Goal: Task Accomplishment & Management: Manage account settings

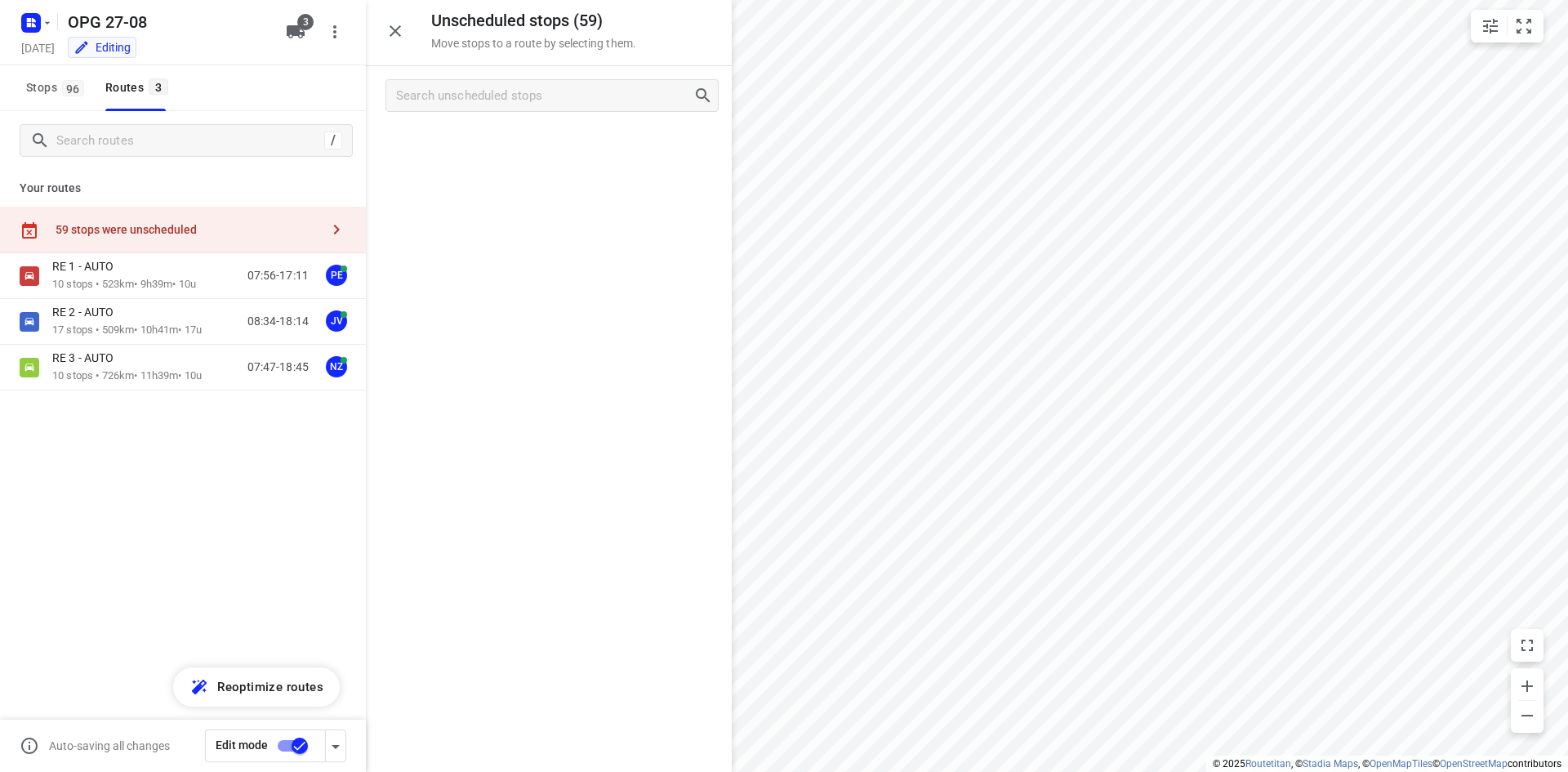
scroll to position [2007, 0]
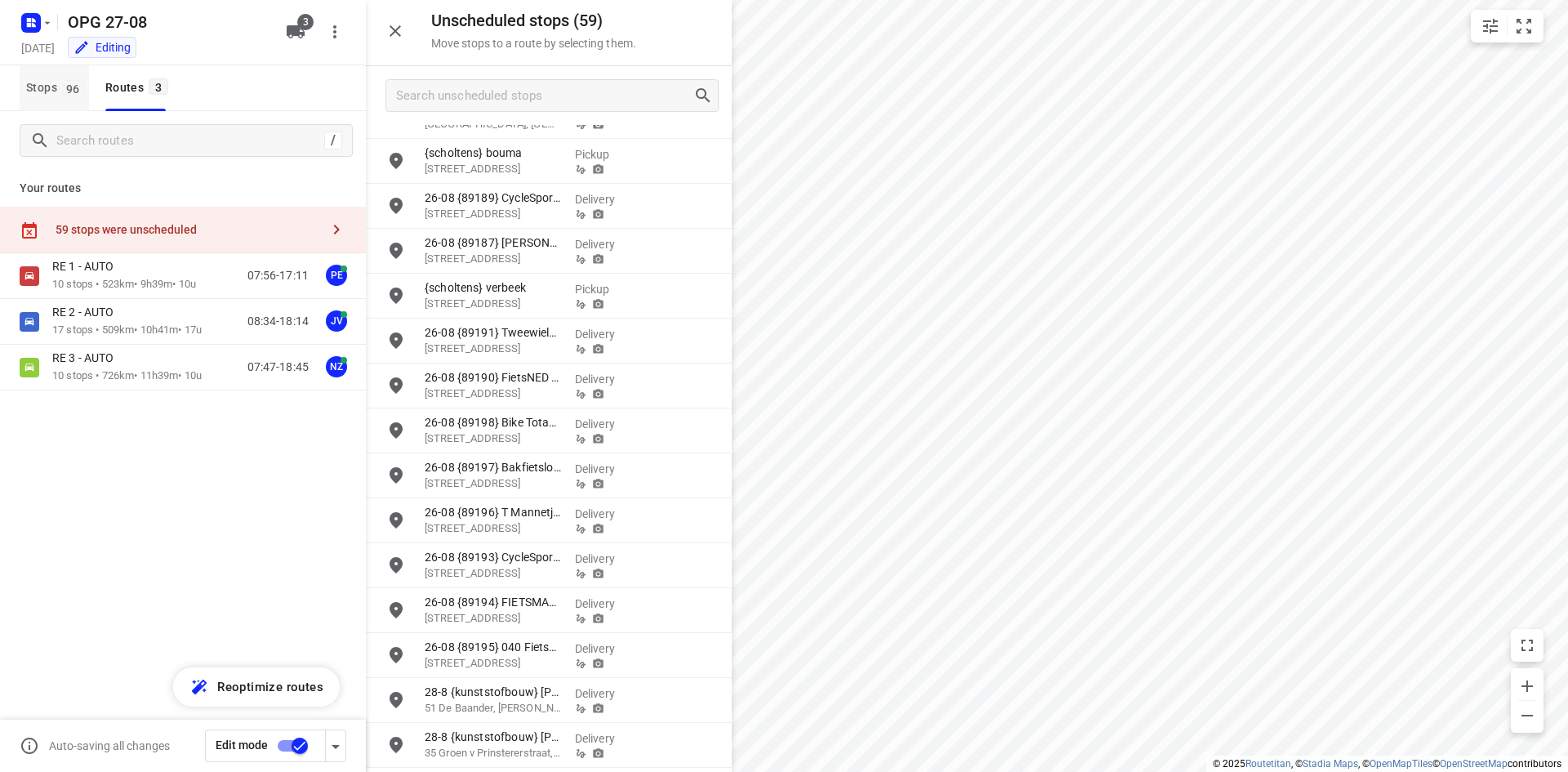
click at [38, 89] on span "Stops 96" at bounding box center [58, 88] width 63 height 20
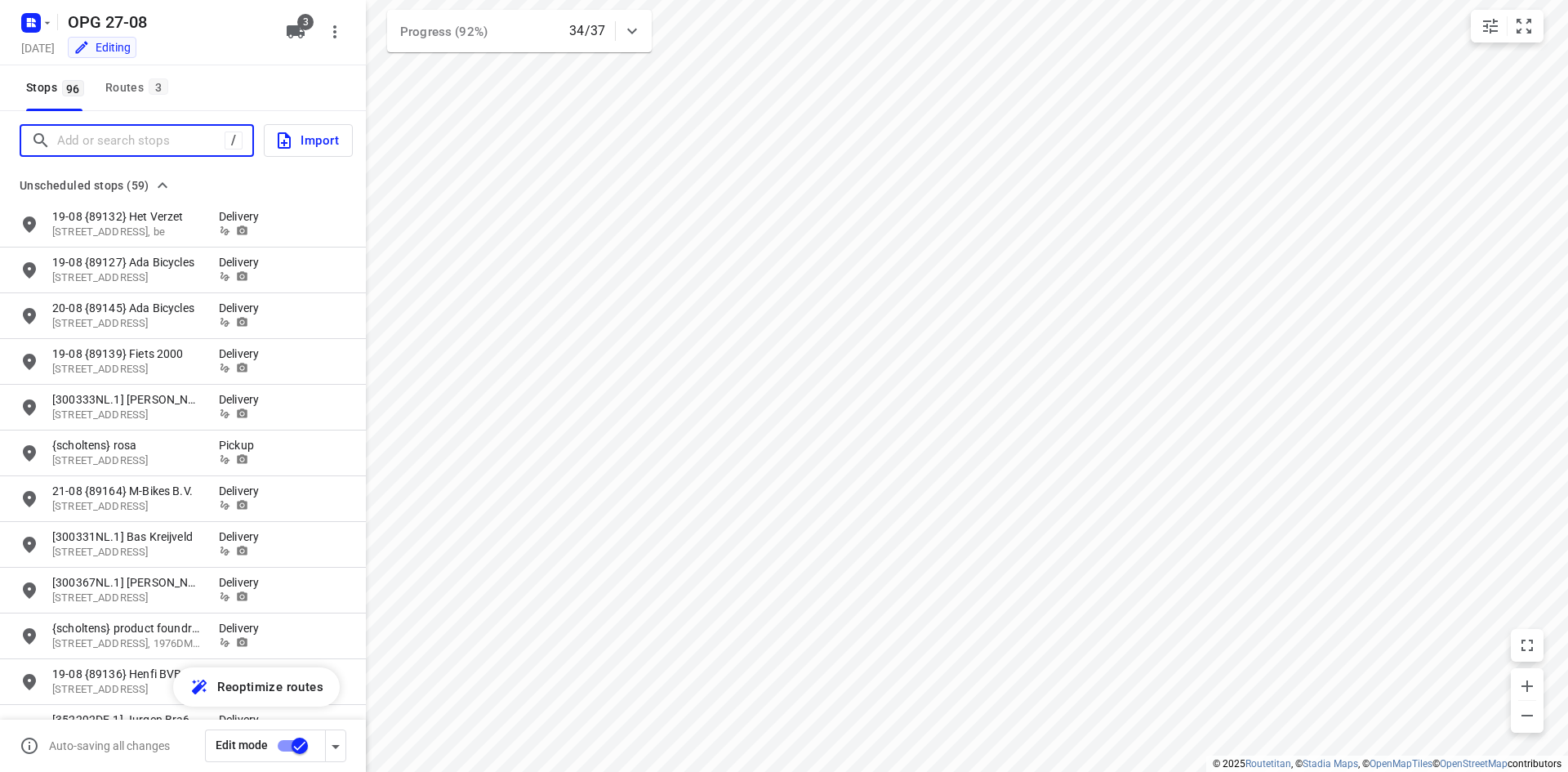
click at [141, 129] on input "Add or search stops" at bounding box center [140, 141] width 168 height 26
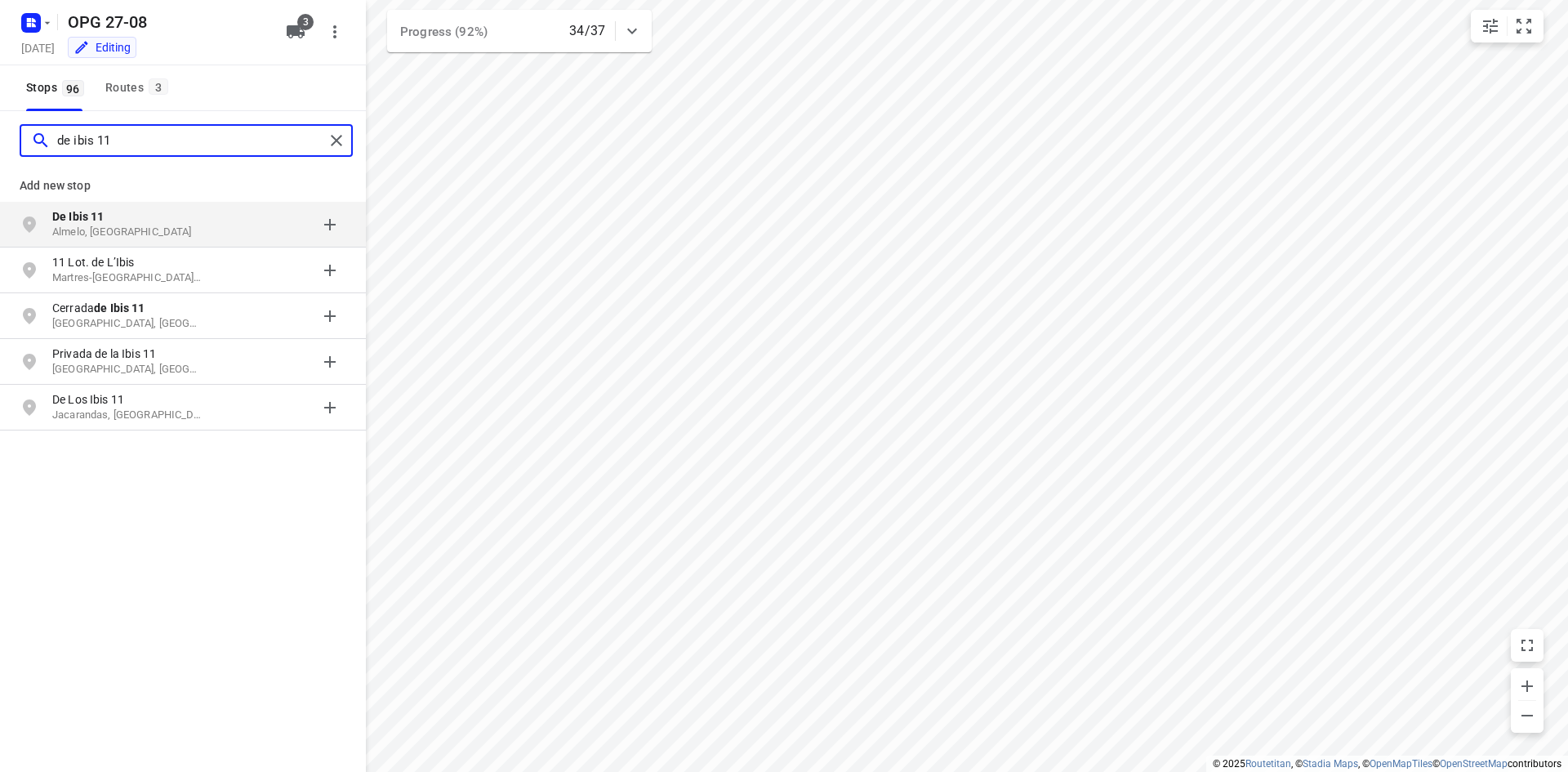
type input "de ibis 11"
click at [156, 217] on p "De Ibis 11" at bounding box center [127, 216] width 150 height 16
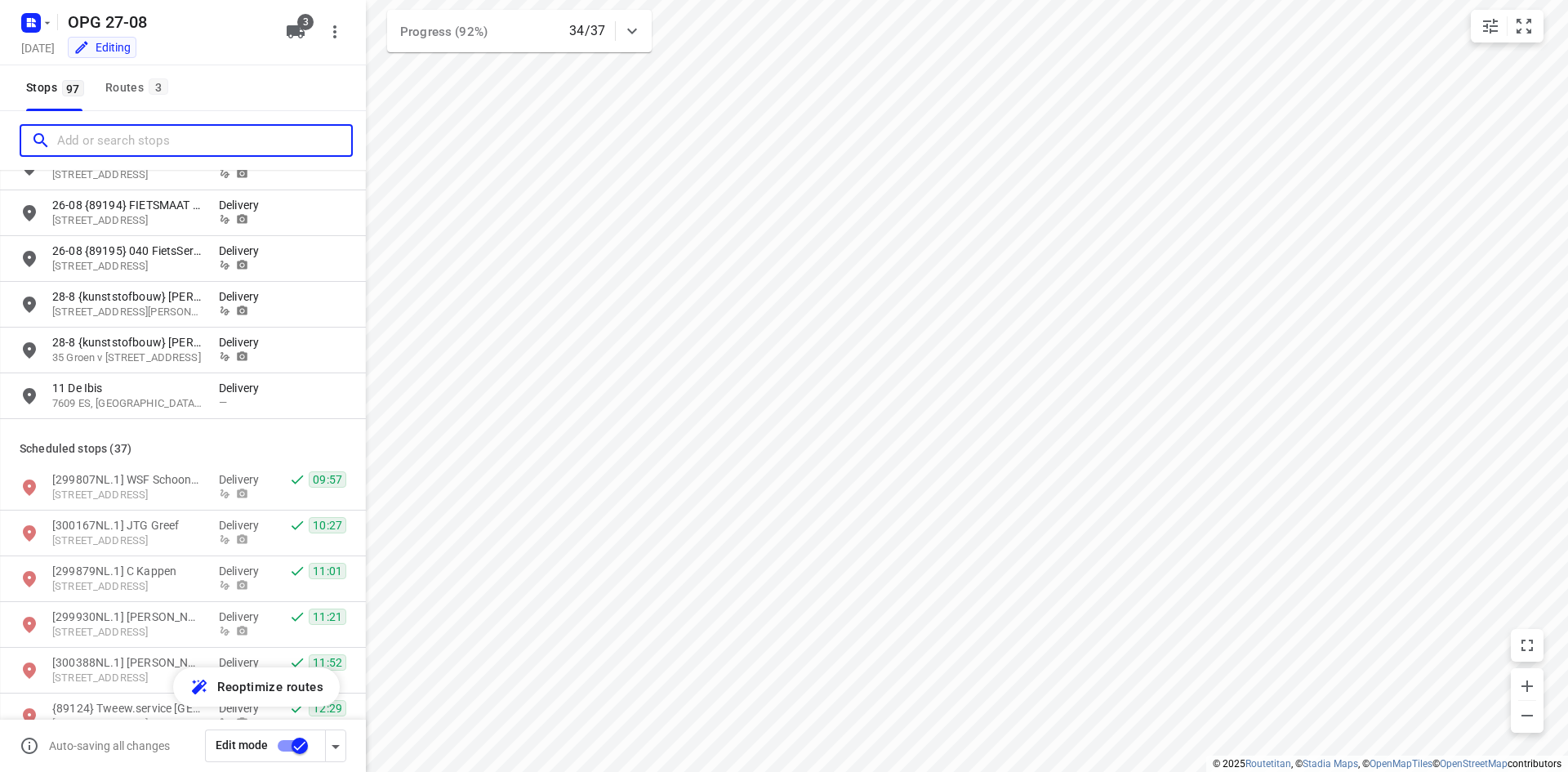
scroll to position [2532, 0]
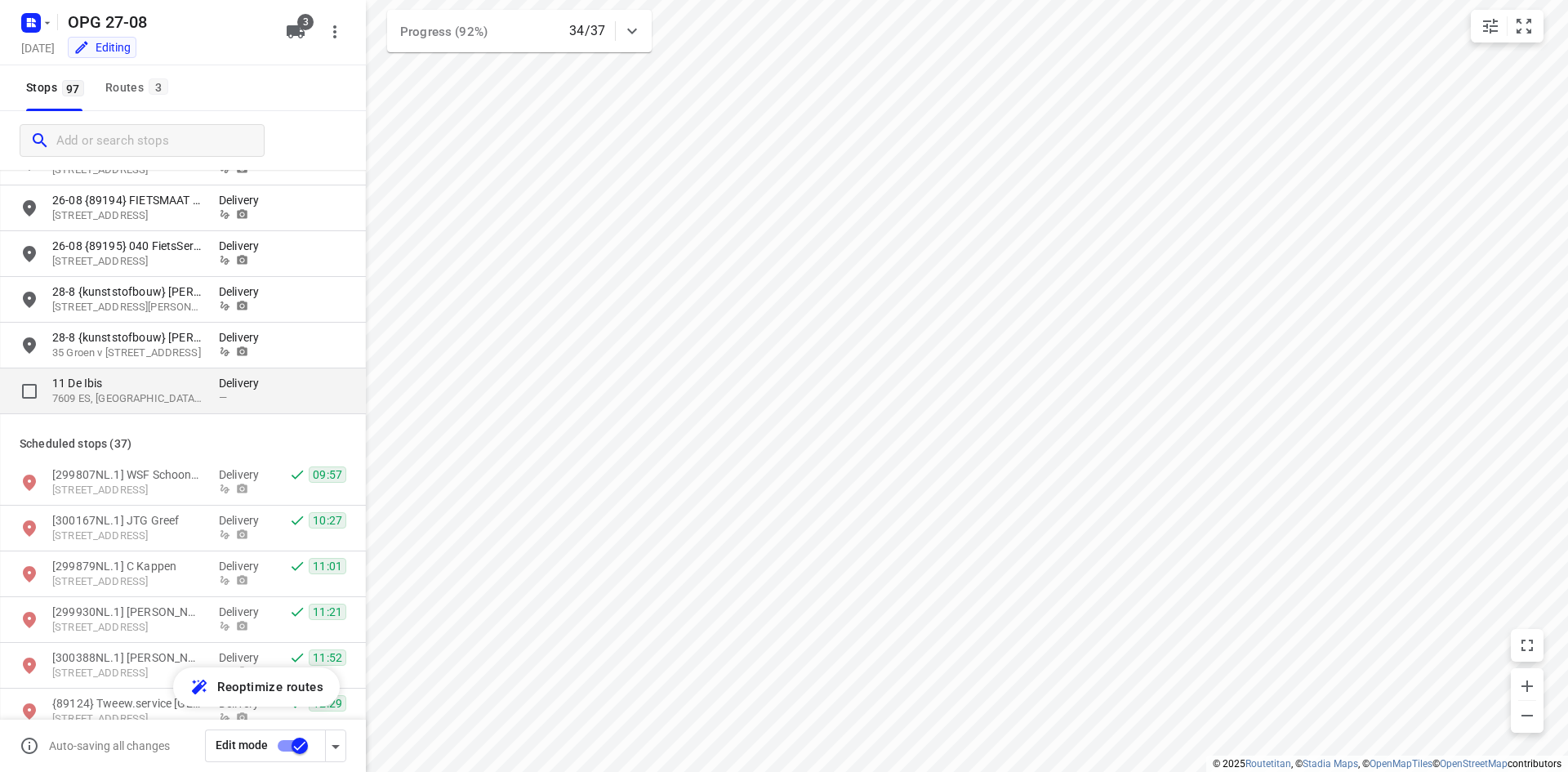
click at [191, 380] on p "11 De Ibis" at bounding box center [127, 383] width 150 height 16
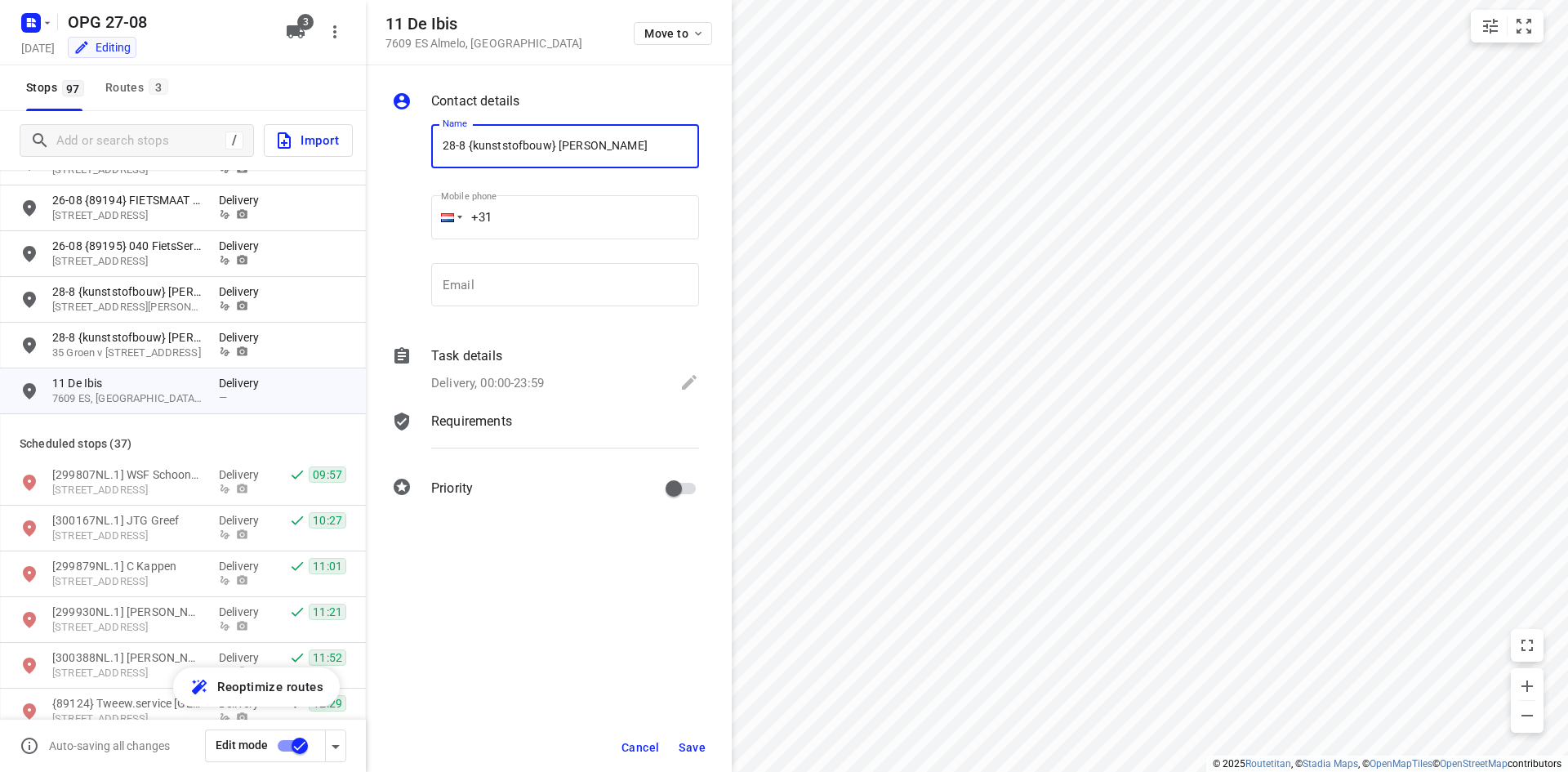
type input "28-8 {kunststofbouw} [PERSON_NAME]"
click at [523, 215] on input "+31" at bounding box center [565, 217] width 268 height 44
type input "[PHONE_NUMBER]"
click at [458, 286] on input "email" at bounding box center [565, 285] width 268 height 44
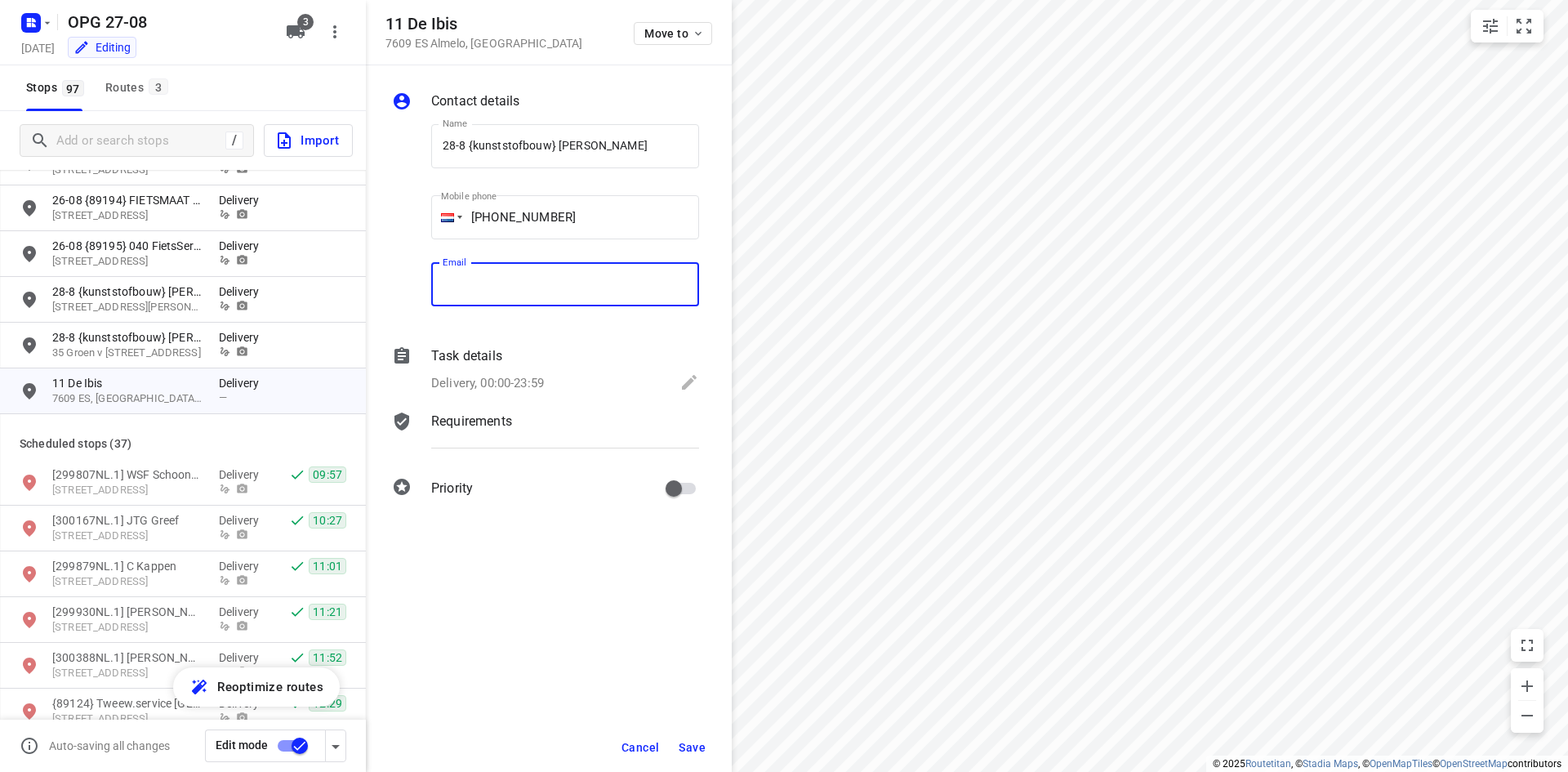
paste input "[EMAIL_ADDRESS][DOMAIN_NAME]"
type input "[EMAIL_ADDRESS][DOMAIN_NAME]"
click at [457, 371] on div "Task details Delivery, 00:00-23:59" at bounding box center [565, 371] width 275 height 56
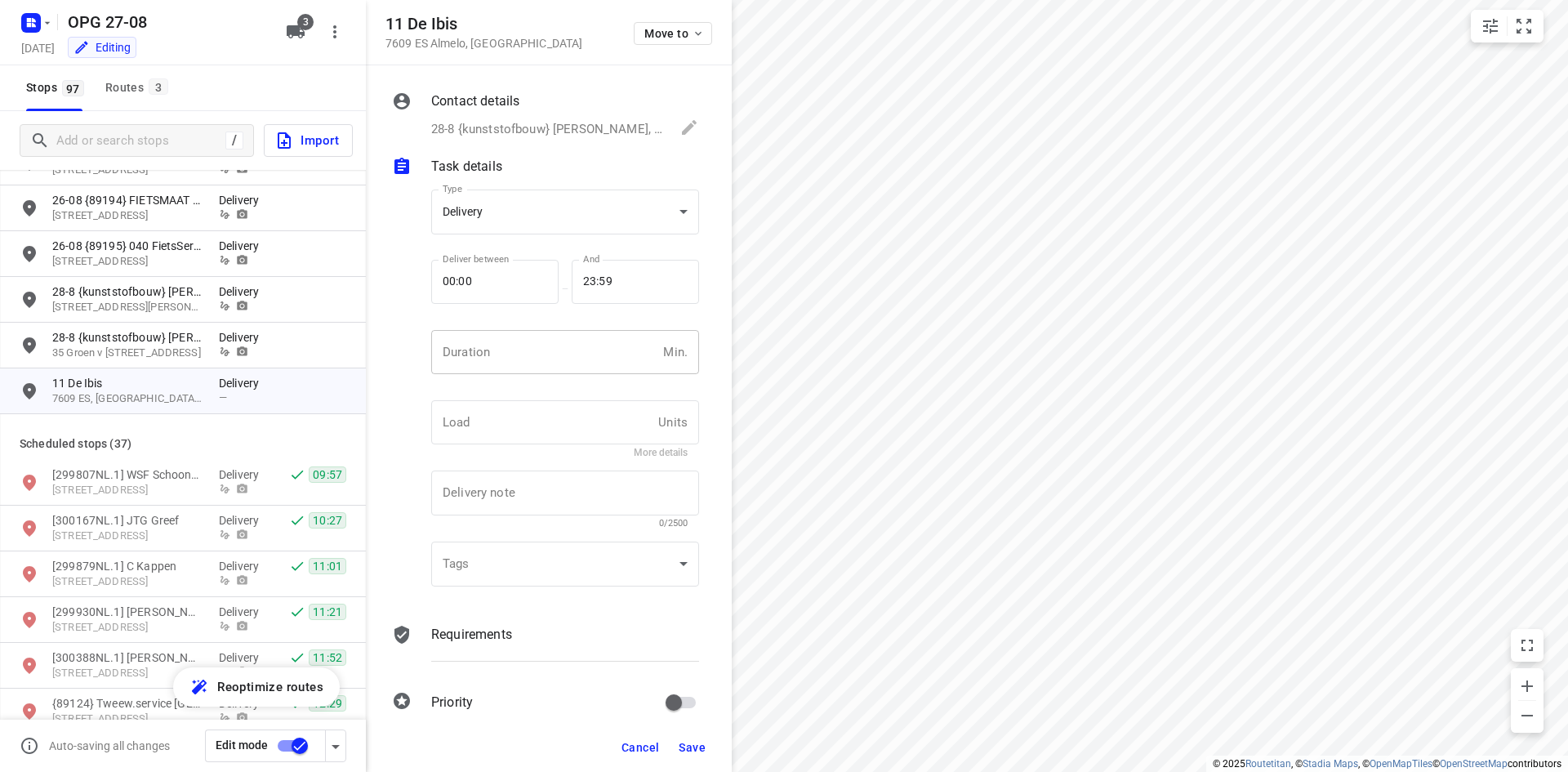
click at [484, 367] on input "number" at bounding box center [544, 352] width 225 height 44
type input "10"
type input "1"
drag, startPoint x: 531, startPoint y: 634, endPoint x: 516, endPoint y: 624, distance: 18.0
click at [531, 633] on div "Requirements" at bounding box center [565, 634] width 268 height 19
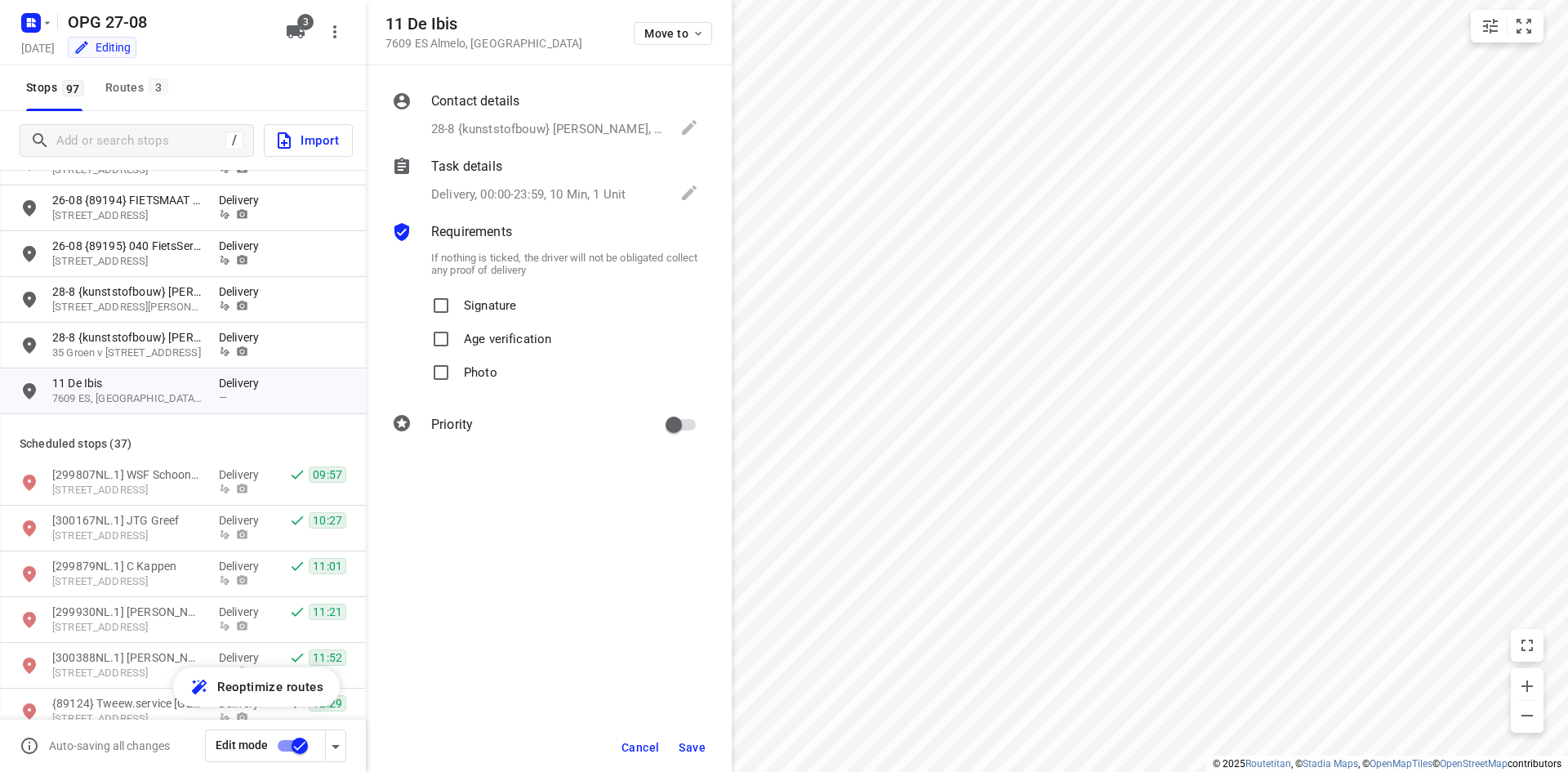
click at [480, 304] on p "Signature" at bounding box center [490, 301] width 52 height 24
click at [457, 304] on input "Signature" at bounding box center [441, 306] width 33 height 33
checkbox input "true"
click at [477, 356] on p "Photo" at bounding box center [481, 368] width 34 height 24
click at [457, 356] on input "Photo" at bounding box center [441, 373] width 33 height 33
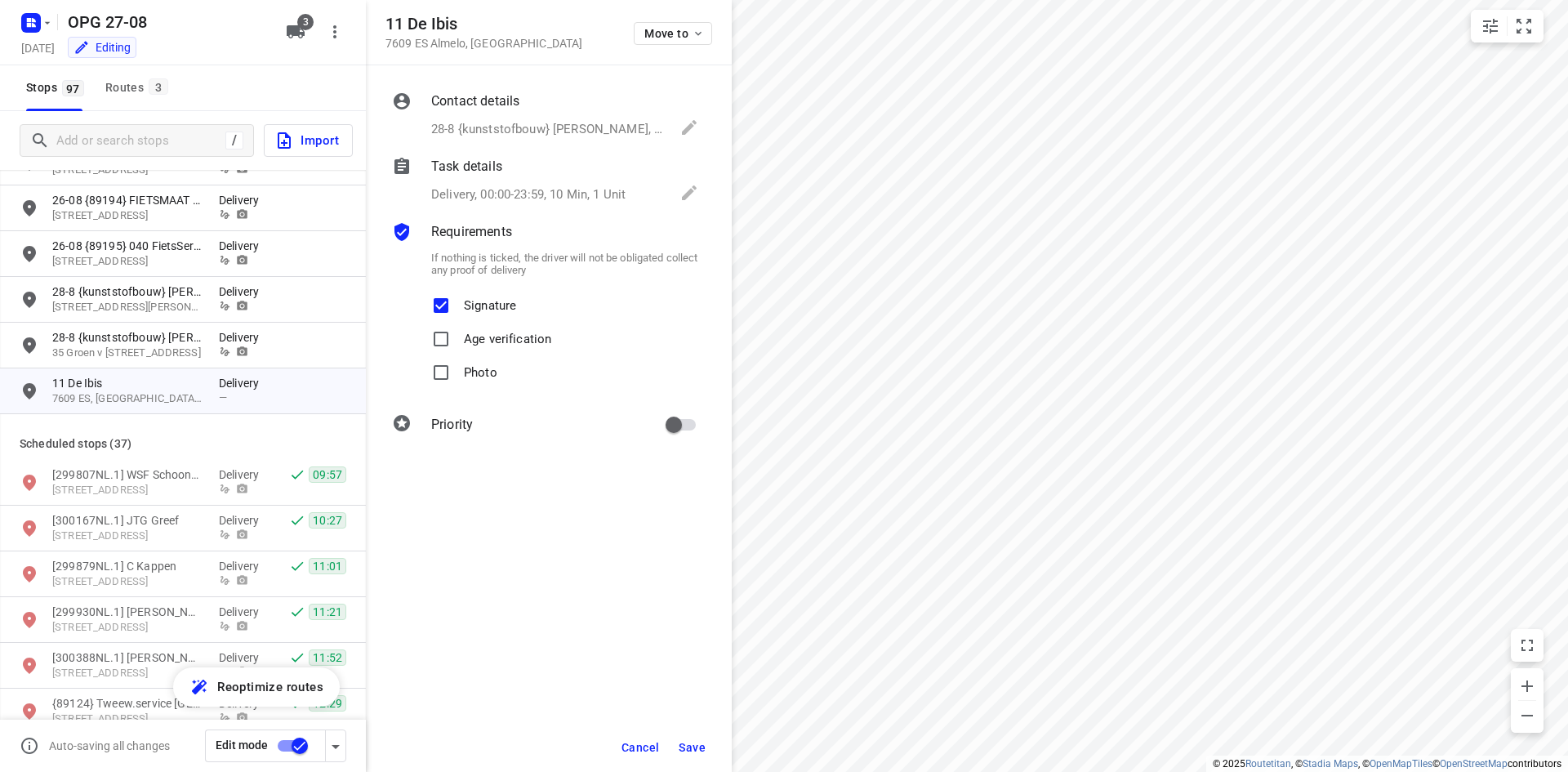
checkbox input "true"
click at [680, 427] on input "primary checkbox" at bounding box center [674, 425] width 93 height 31
checkbox input "true"
click at [705, 734] on button "Save" at bounding box center [692, 747] width 40 height 29
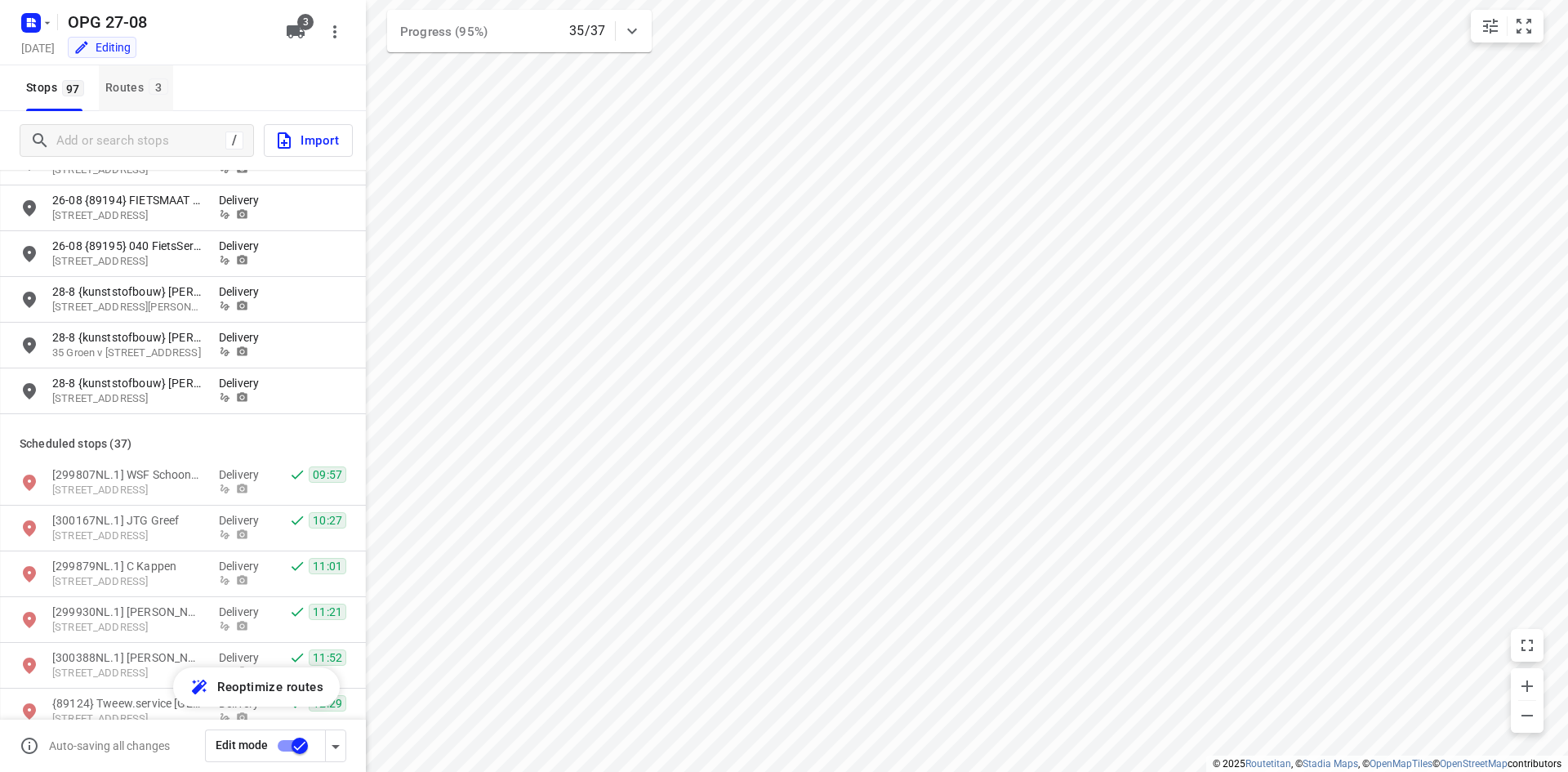
click at [102, 78] on button "Routes 3" at bounding box center [136, 88] width 74 height 46
